Goal: Transaction & Acquisition: Purchase product/service

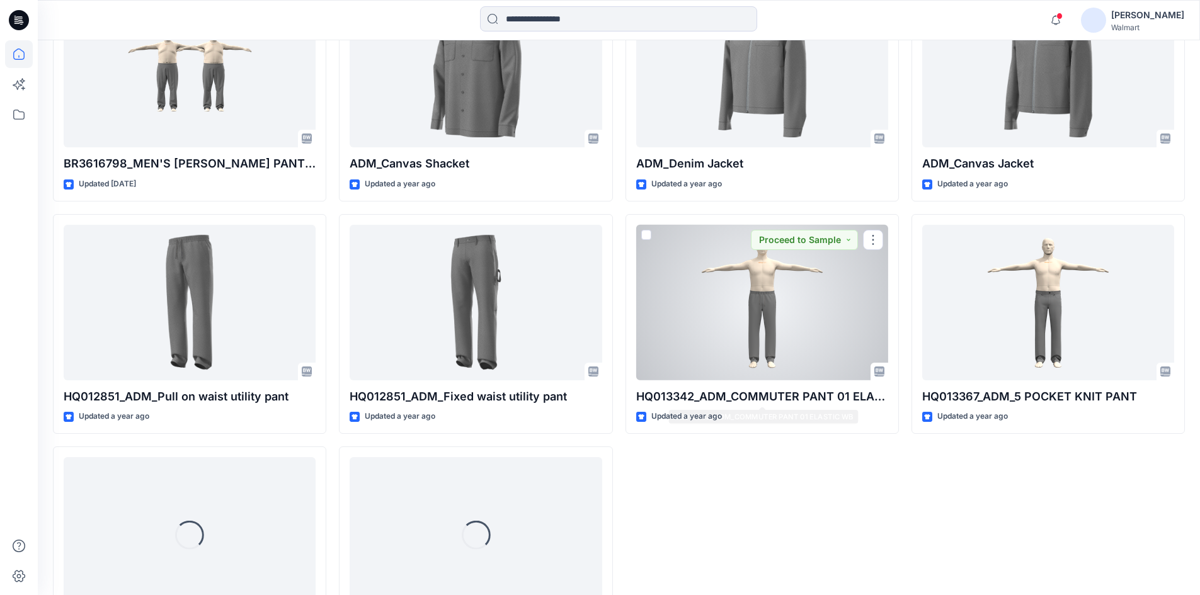
scroll to position [3564, 0]
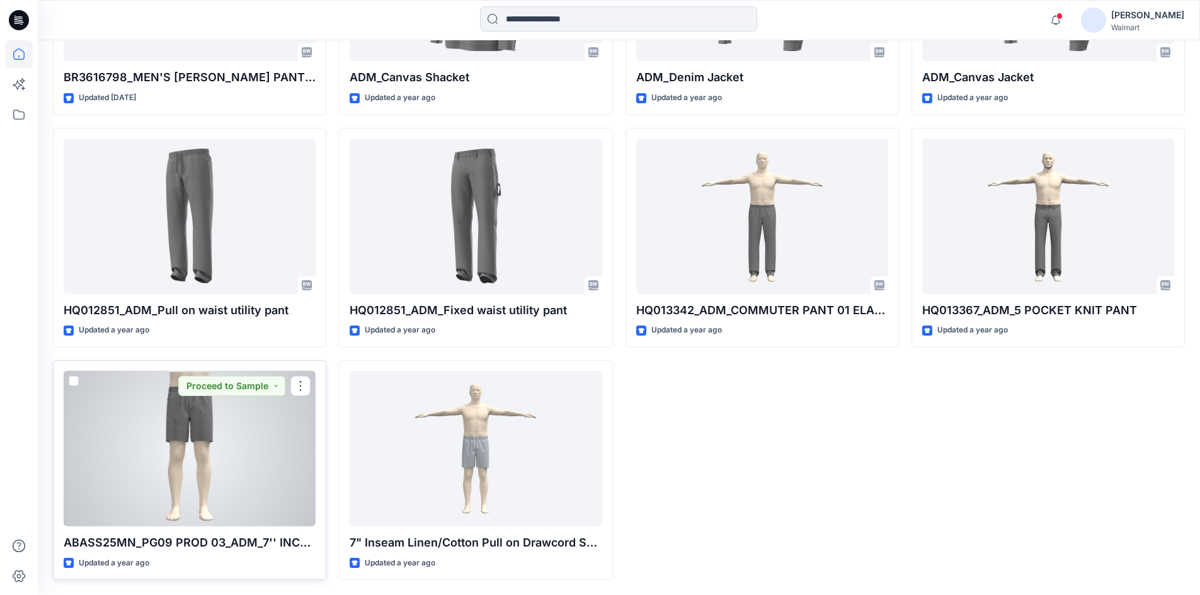
click at [208, 455] on div at bounding box center [190, 449] width 252 height 156
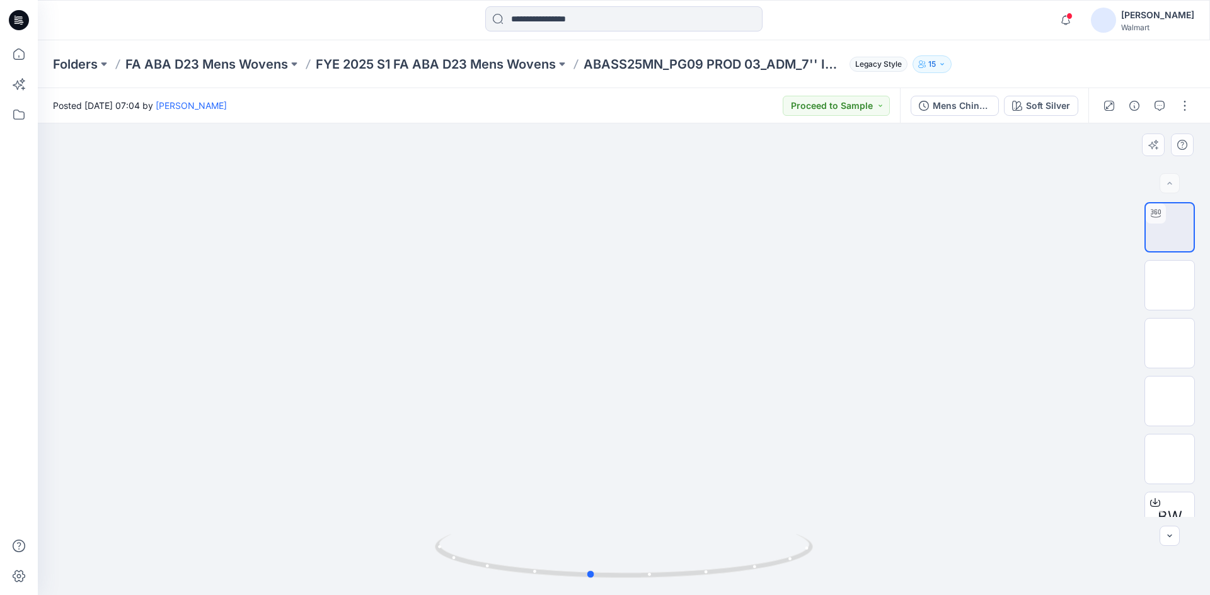
drag, startPoint x: 627, startPoint y: 577, endPoint x: 971, endPoint y: 529, distance: 347.4
click at [971, 529] on div at bounding box center [624, 359] width 1172 height 472
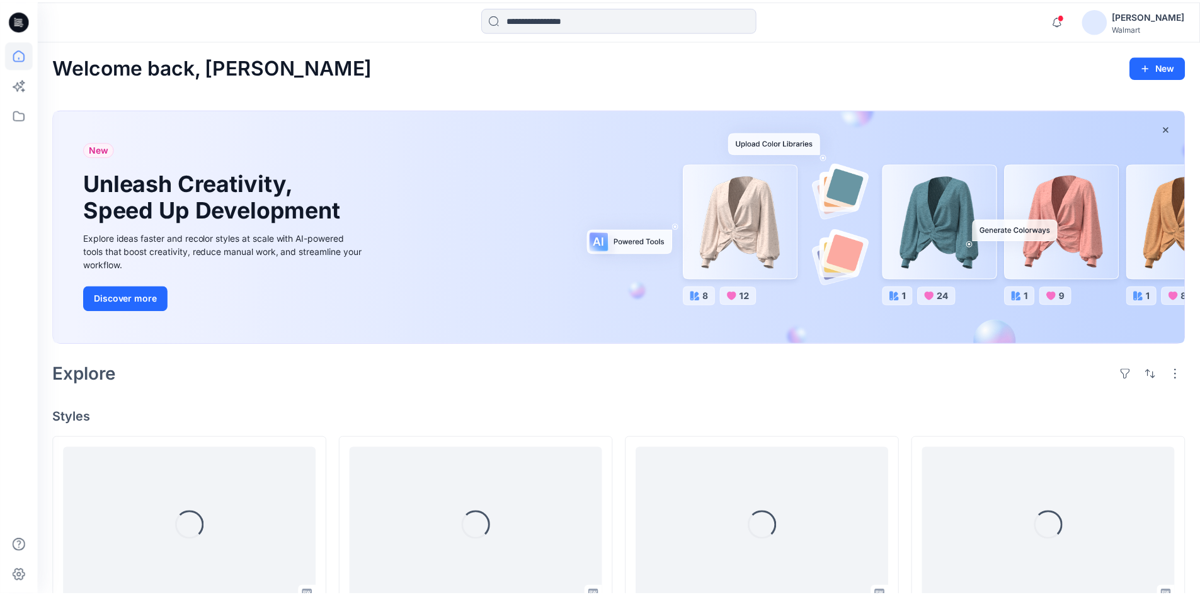
scroll to position [3564, 0]
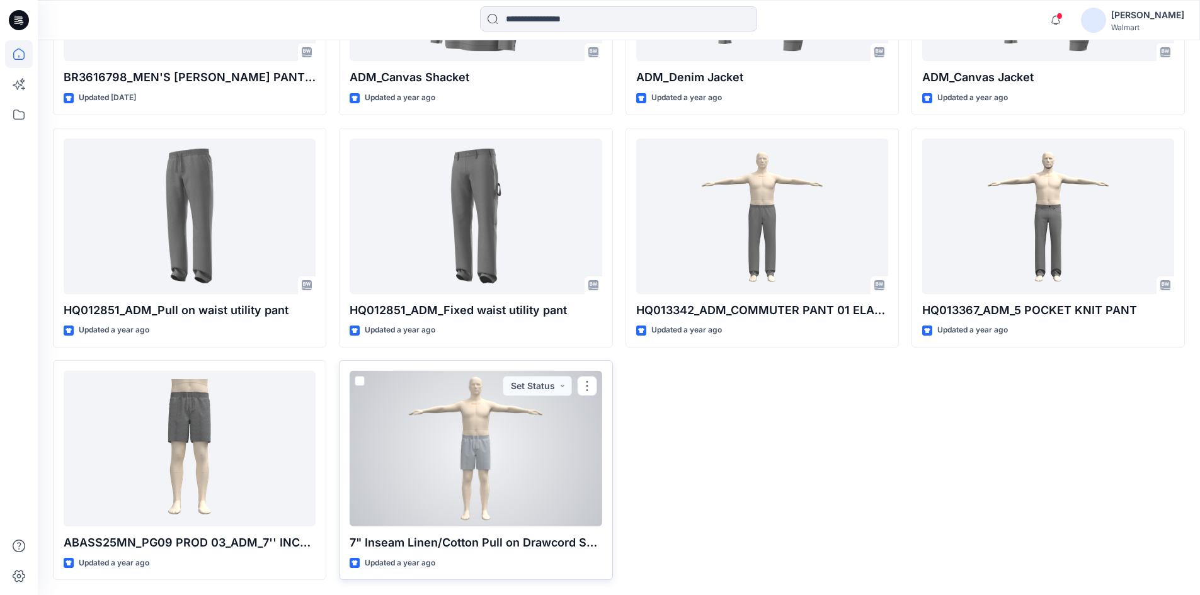
click at [558, 450] on div at bounding box center [476, 449] width 252 height 156
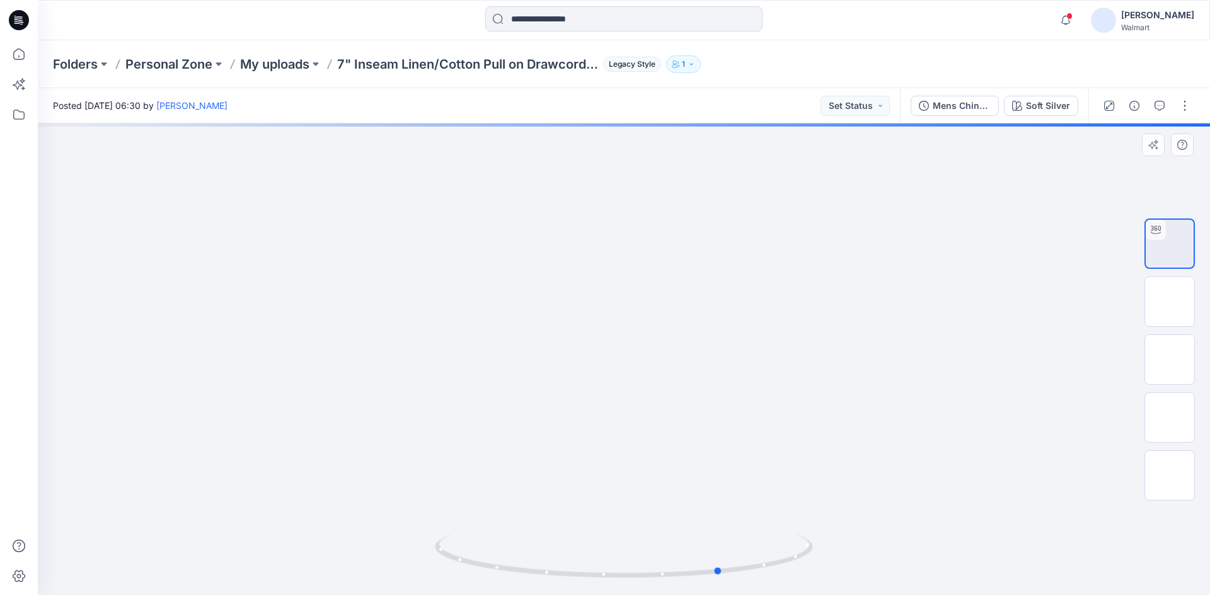
drag, startPoint x: 632, startPoint y: 576, endPoint x: 849, endPoint y: 484, distance: 235.1
click at [1072, 508] on div at bounding box center [624, 359] width 1172 height 472
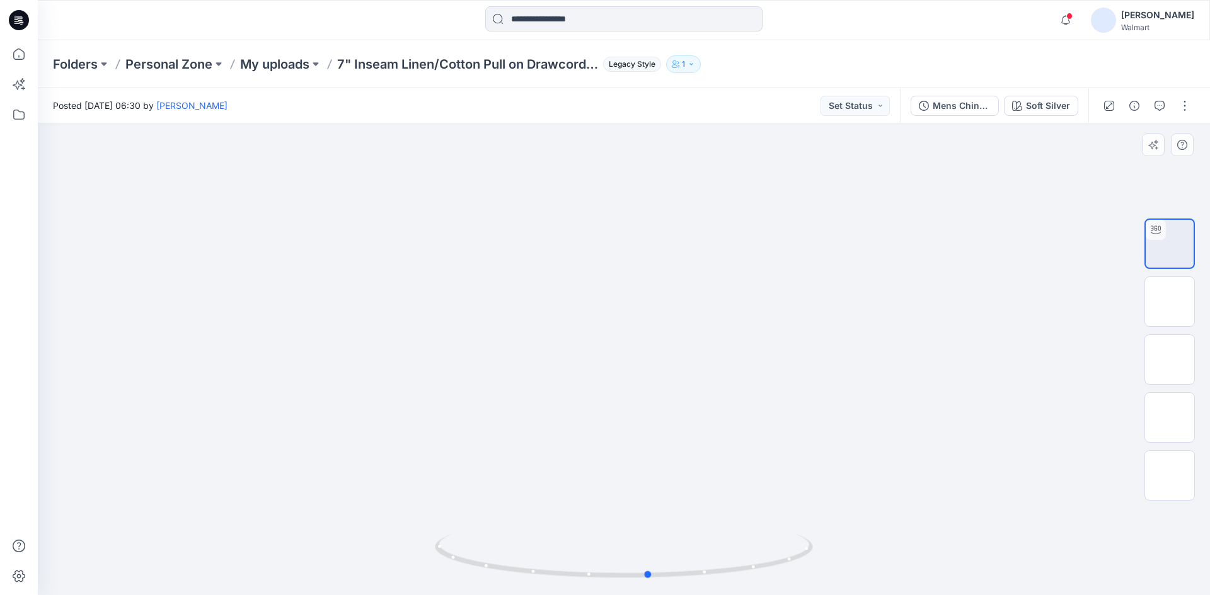
drag, startPoint x: 684, startPoint y: 575, endPoint x: 1026, endPoint y: 522, distance: 346.1
click at [1026, 522] on div at bounding box center [624, 359] width 1172 height 472
